Goal: Information Seeking & Learning: Learn about a topic

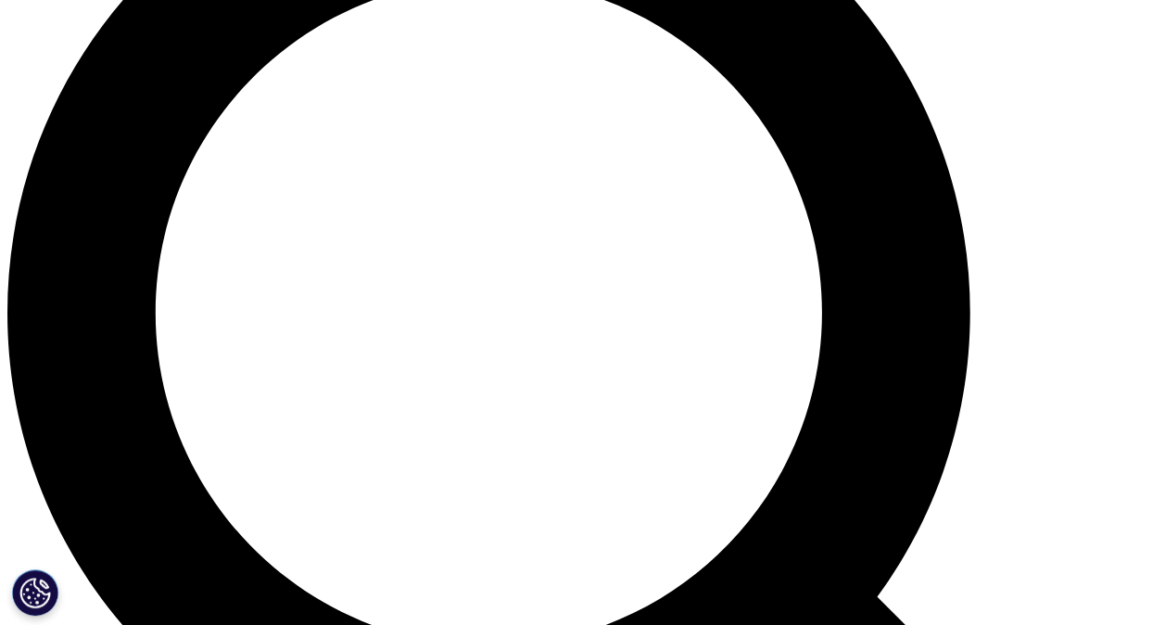
scroll to position [1347, 0]
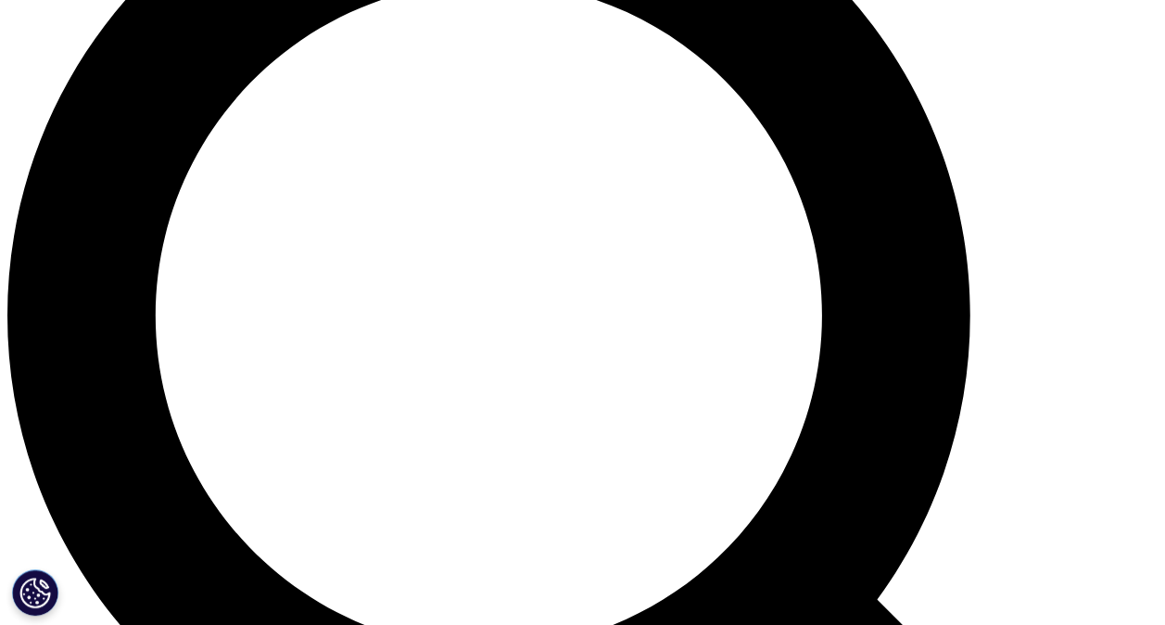
drag, startPoint x: 426, startPoint y: 328, endPoint x: 119, endPoint y: 286, distance: 310.5
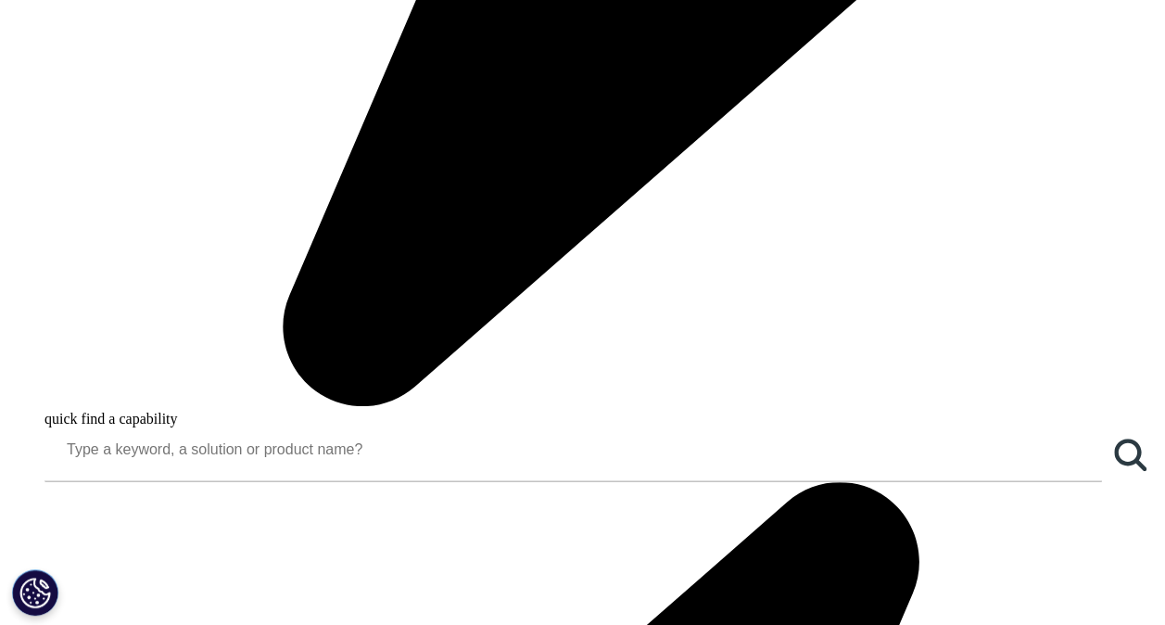
click at [119, 286] on ul "Biopharma funding increased for the second consecutive year Total large pharma …" at bounding box center [591, 318] width 1077 height 91
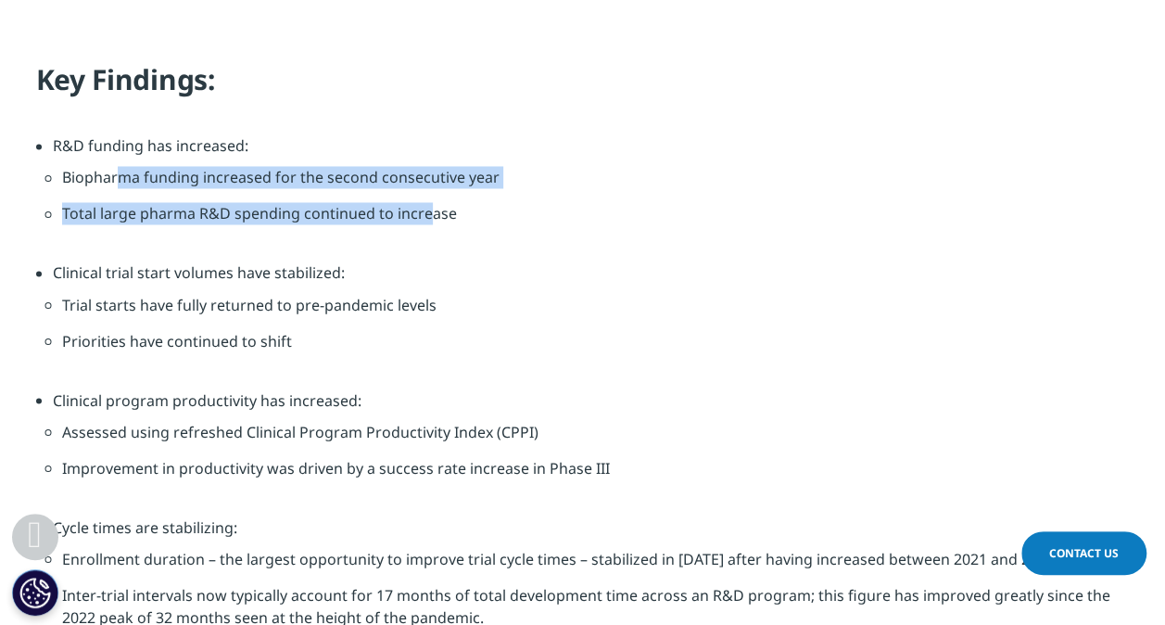
scroll to position [1561, 0]
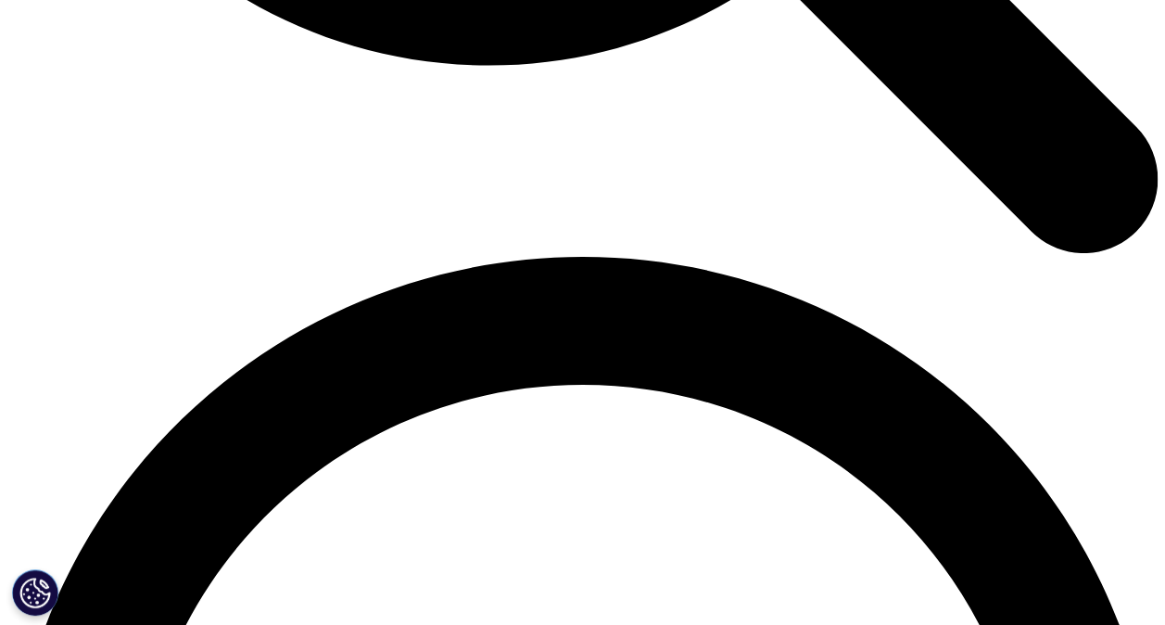
scroll to position [2078, 0]
drag, startPoint x: 387, startPoint y: 449, endPoint x: 106, endPoint y: 378, distance: 290.4
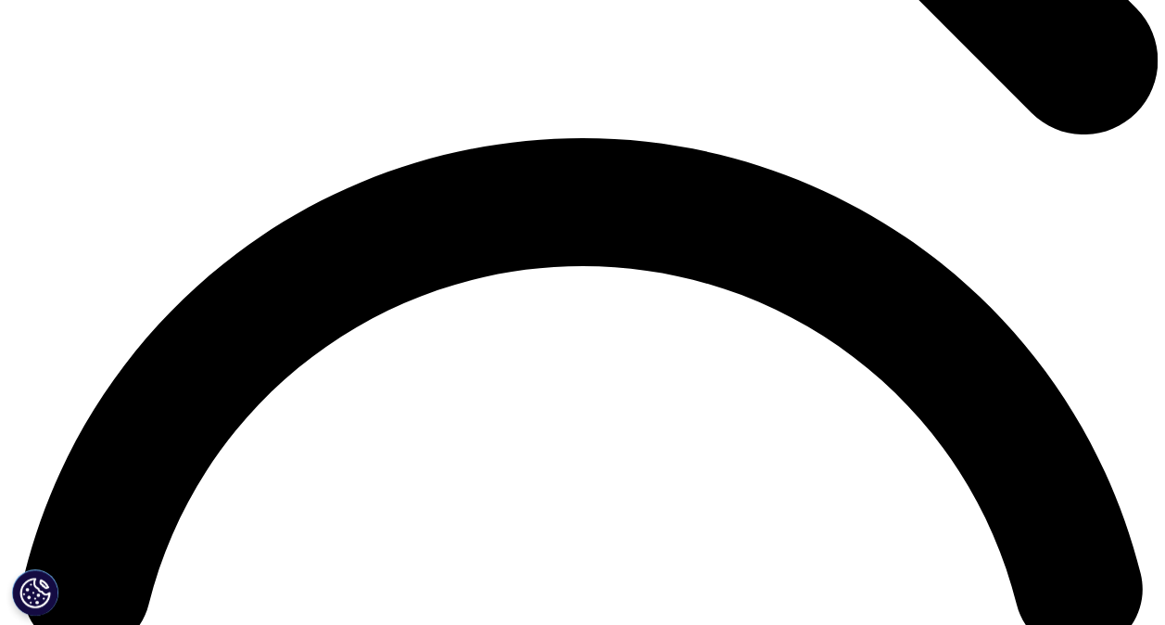
scroll to position [2199, 0]
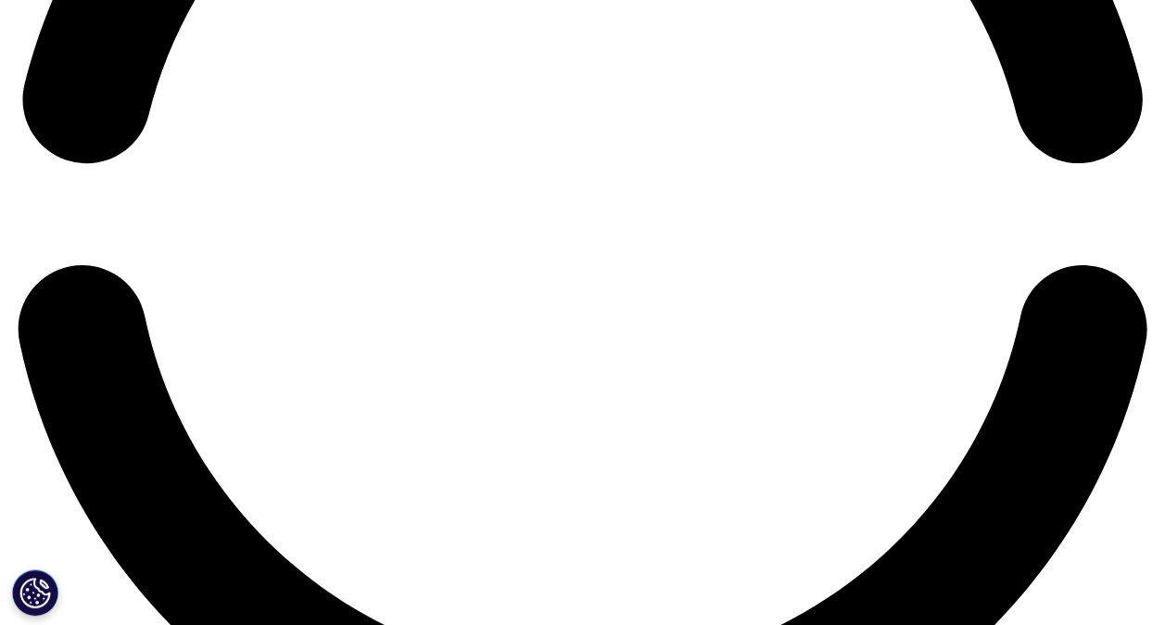
scroll to position [2681, 0]
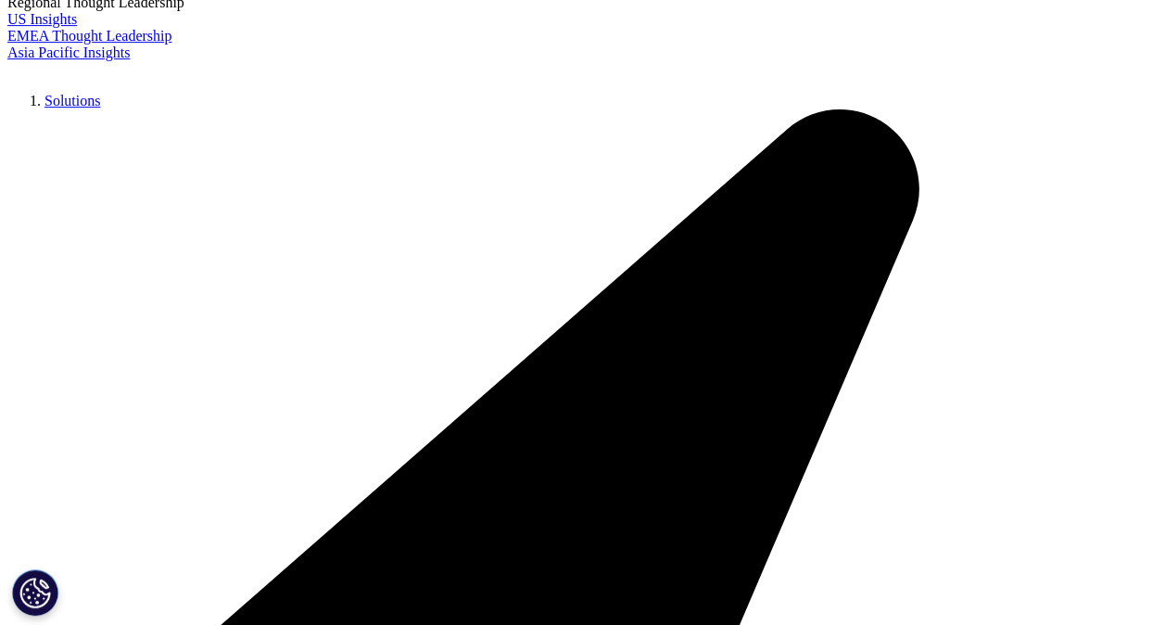
scroll to position [0, 0]
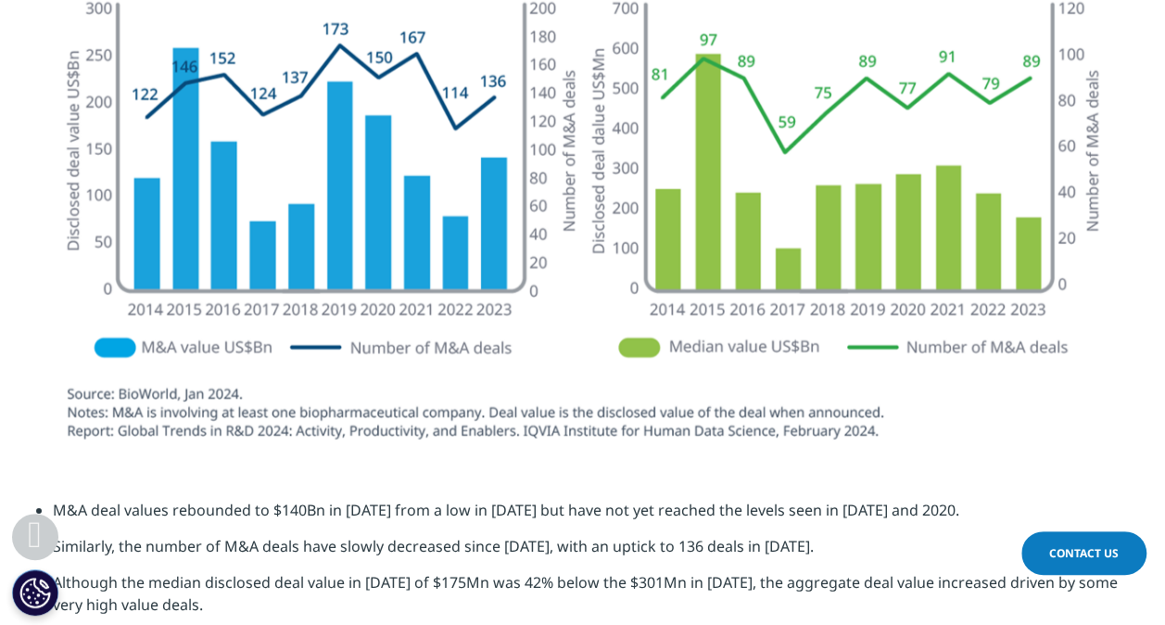
scroll to position [3378, 0]
